Goal: Task Accomplishment & Management: Manage account settings

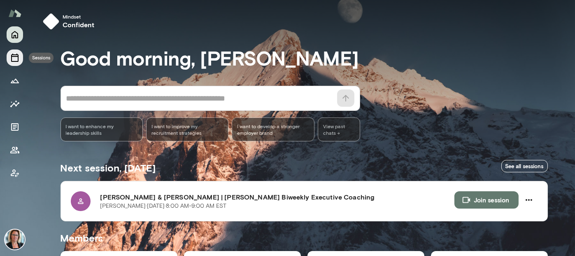
click at [14, 60] on icon "Sessions" at bounding box center [15, 58] width 10 height 10
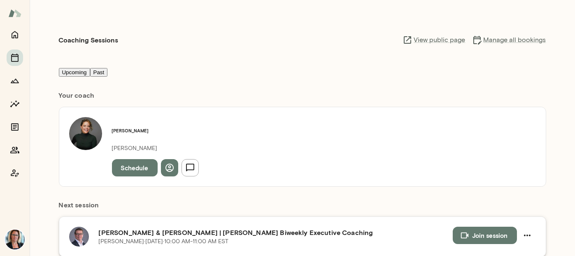
click at [483, 226] on button "Join session" at bounding box center [485, 234] width 64 height 17
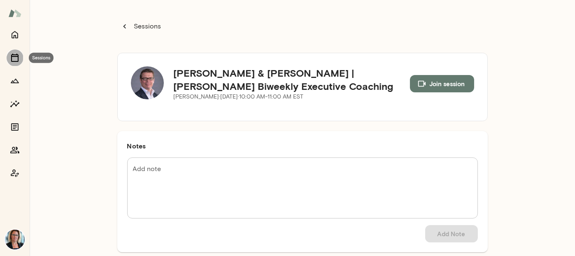
click at [17, 56] on icon "Sessions" at bounding box center [14, 58] width 7 height 8
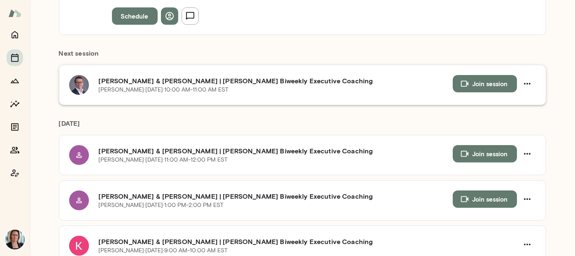
scroll to position [165, 0]
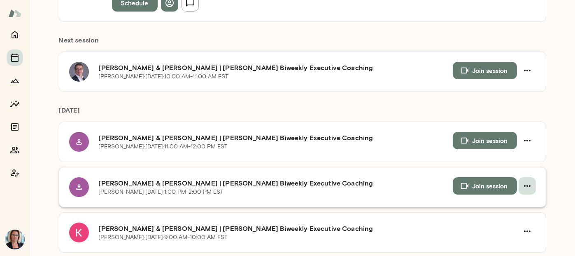
click at [530, 177] on button "button" at bounding box center [527, 185] width 17 height 17
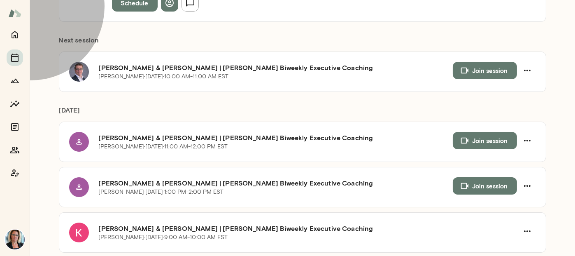
click at [38, 51] on span "Cancel" at bounding box center [26, 47] width 21 height 8
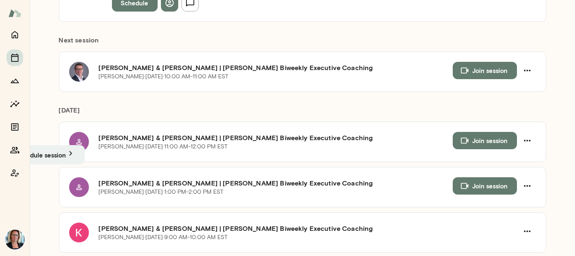
click at [75, 174] on button "Cancel session" at bounding box center [54, 169] width 42 height 9
click at [553, 15] on icon "button" at bounding box center [555, 15] width 10 height 10
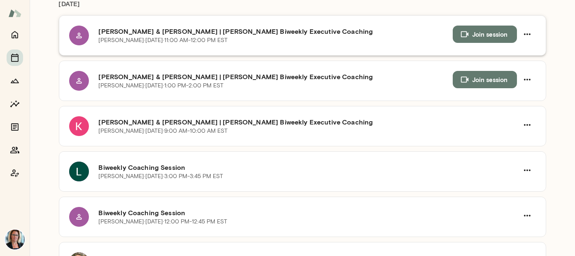
scroll to position [288, 0]
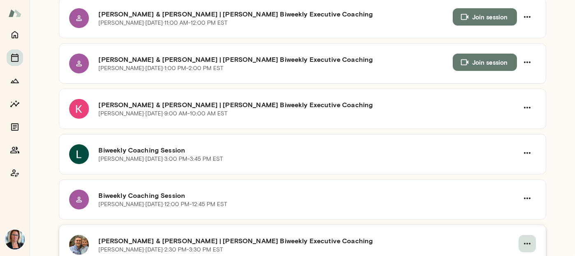
click at [524, 242] on icon "button" at bounding box center [527, 243] width 7 height 2
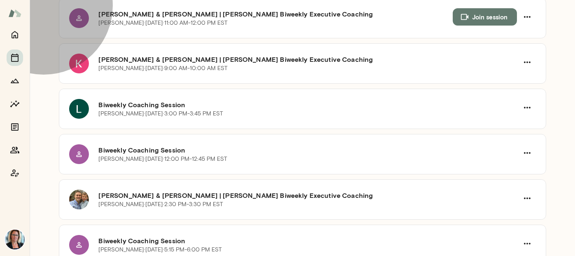
click at [52, 28] on span "Reschedule" at bounding box center [33, 24] width 35 height 8
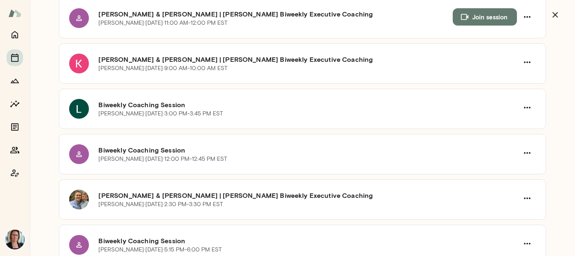
click at [554, 16] on icon "button" at bounding box center [555, 15] width 10 height 10
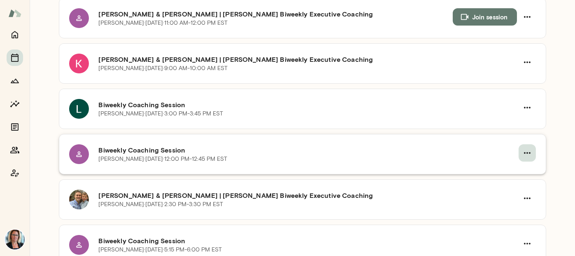
click at [525, 148] on icon "button" at bounding box center [527, 153] width 10 height 10
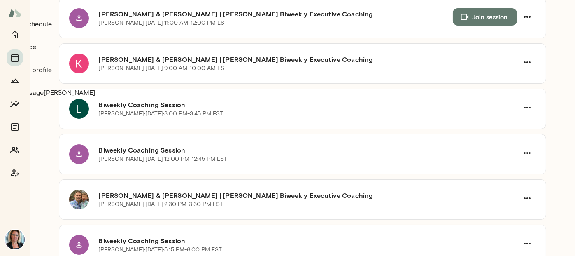
click at [52, 28] on span "Reschedule" at bounding box center [33, 24] width 35 height 8
click at [556, 14] on icon "button" at bounding box center [554, 14] width 5 height 5
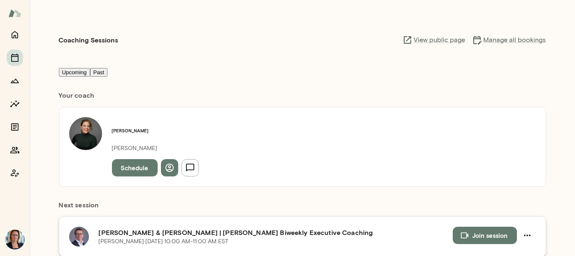
click at [489, 226] on button "Join session" at bounding box center [485, 234] width 64 height 17
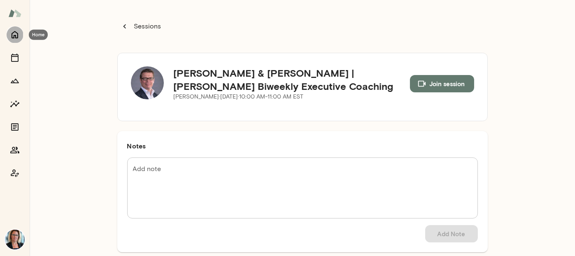
click at [18, 39] on icon "Home" at bounding box center [15, 35] width 10 height 10
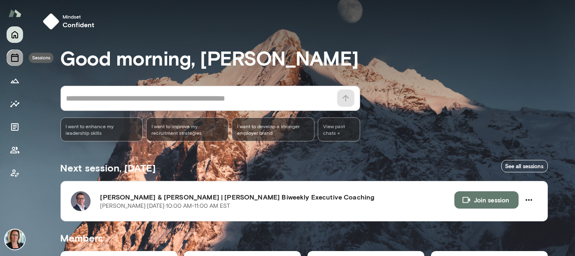
click at [18, 59] on icon "Sessions" at bounding box center [14, 58] width 7 height 8
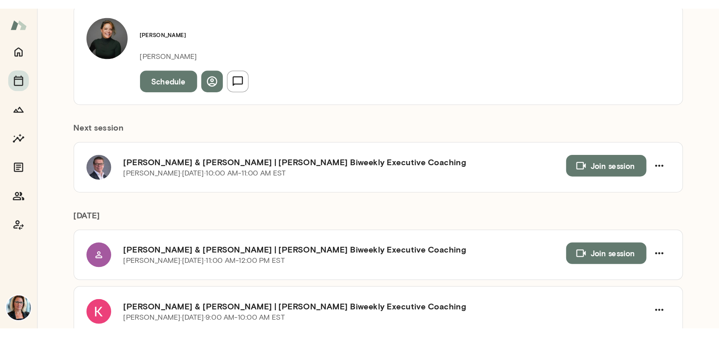
scroll to position [123, 0]
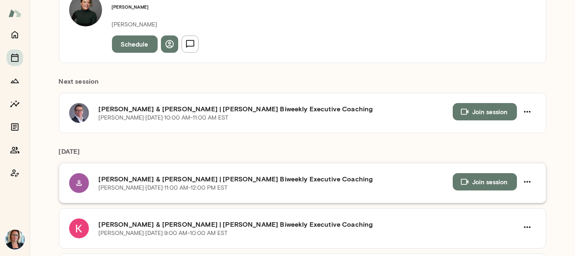
click at [482, 173] on button "Join session" at bounding box center [485, 181] width 64 height 17
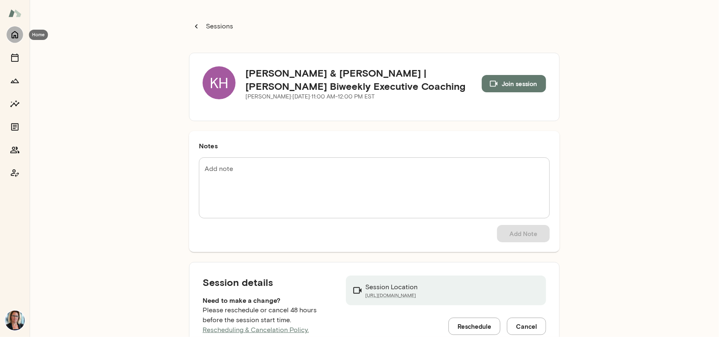
click at [14, 33] on icon "Home" at bounding box center [15, 34] width 7 height 7
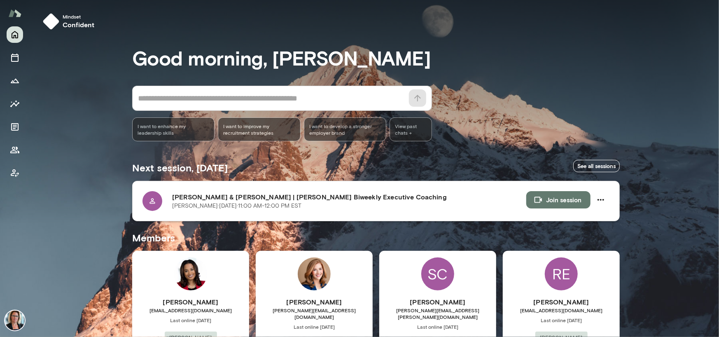
click at [151, 203] on icon at bounding box center [151, 200] width 5 height 5
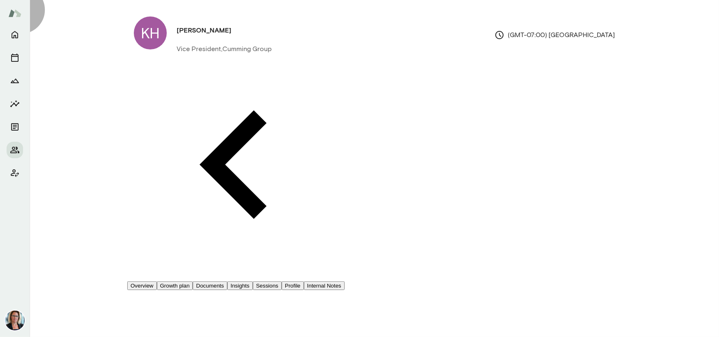
click at [253, 255] on button "Insights" at bounding box center [240, 285] width 26 height 9
click at [14, 33] on icon "Home" at bounding box center [15, 35] width 10 height 10
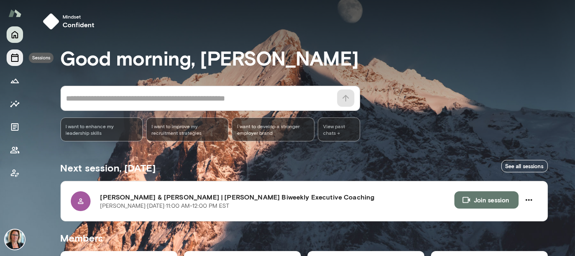
click at [20, 59] on button "Sessions" at bounding box center [15, 57] width 16 height 16
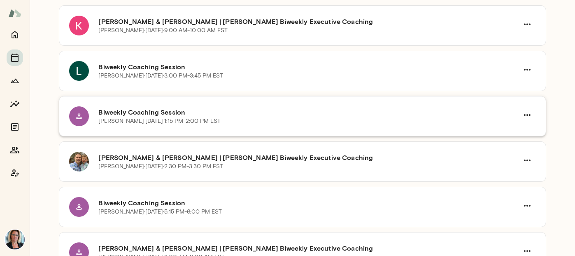
scroll to position [288, 0]
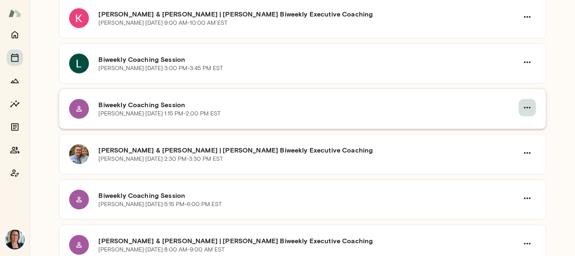
click at [524, 102] on icon "button" at bounding box center [527, 107] width 10 height 10
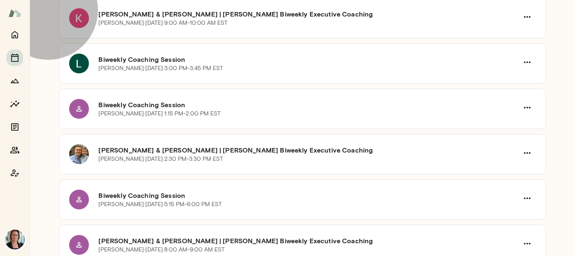
click at [52, 28] on span "Reschedule" at bounding box center [33, 24] width 35 height 8
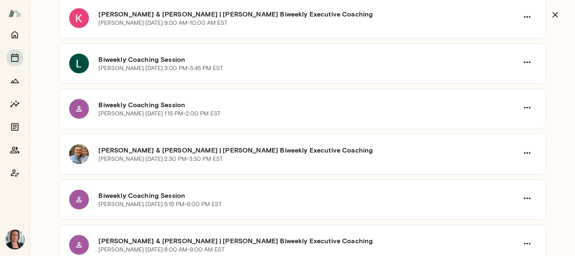
click at [555, 16] on icon "button" at bounding box center [555, 15] width 10 height 10
